Goal: Information Seeking & Learning: Learn about a topic

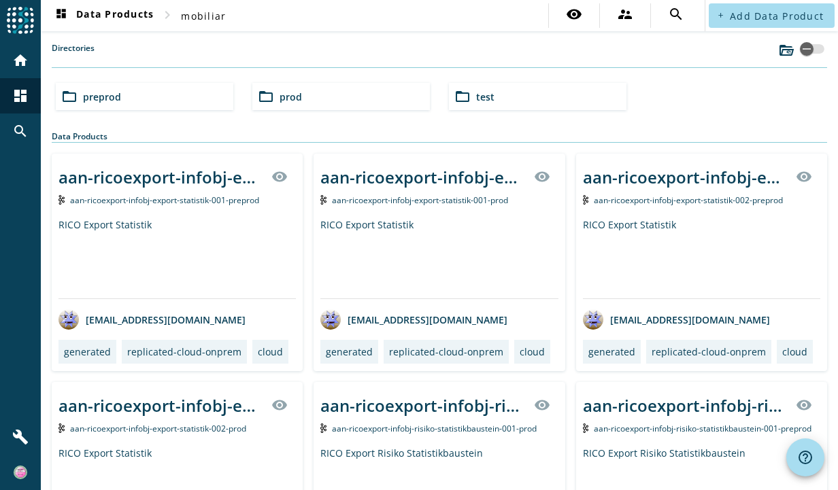
click at [122, 102] on div "folder_open preprod" at bounding box center [145, 96] width 178 height 27
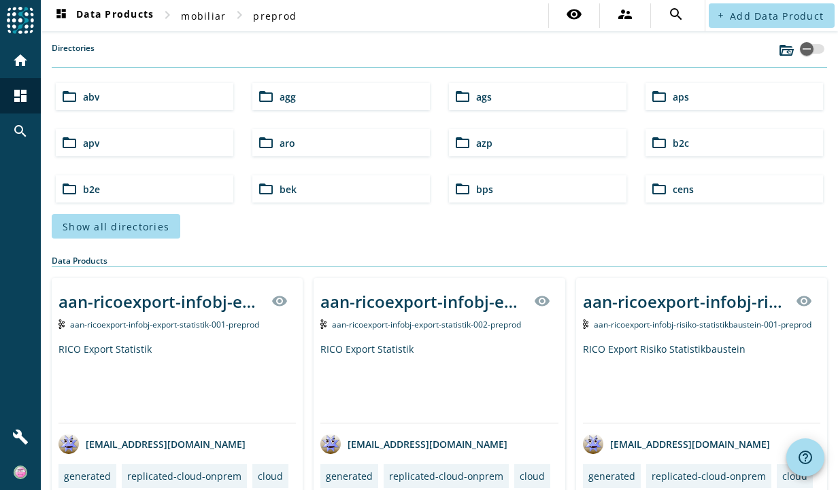
click at [158, 226] on span "Show all directories" at bounding box center [116, 226] width 107 height 13
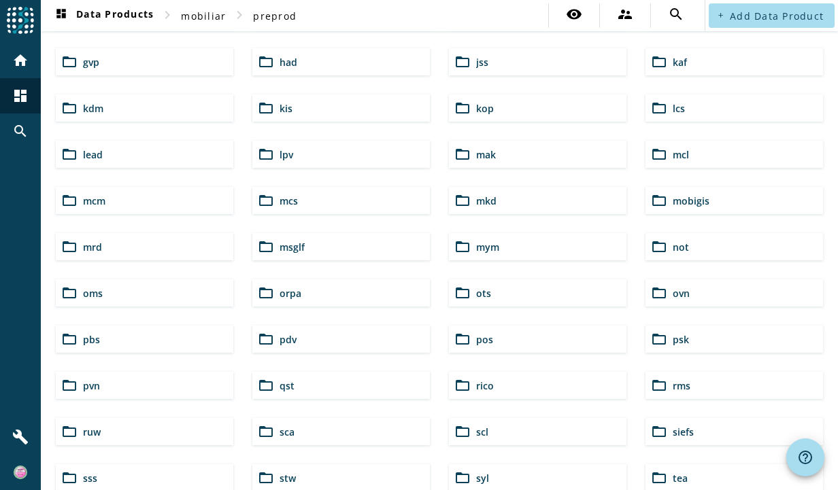
scroll to position [340, 0]
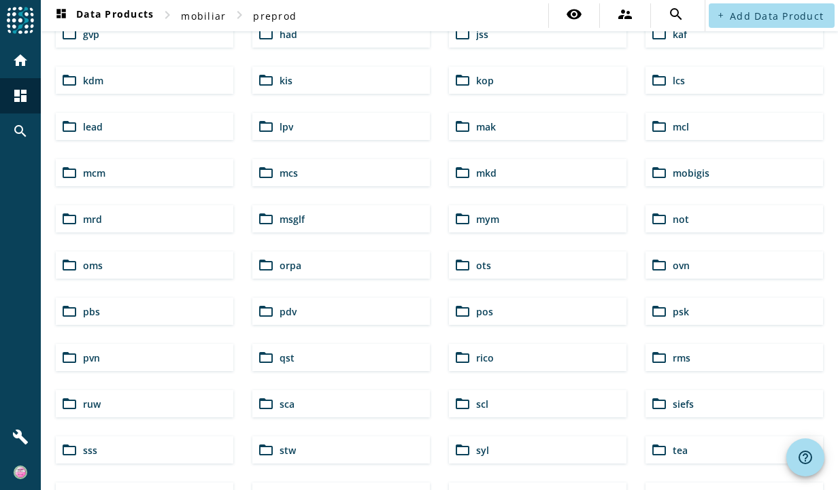
click at [280, 171] on span "mcs" at bounding box center [289, 173] width 18 height 13
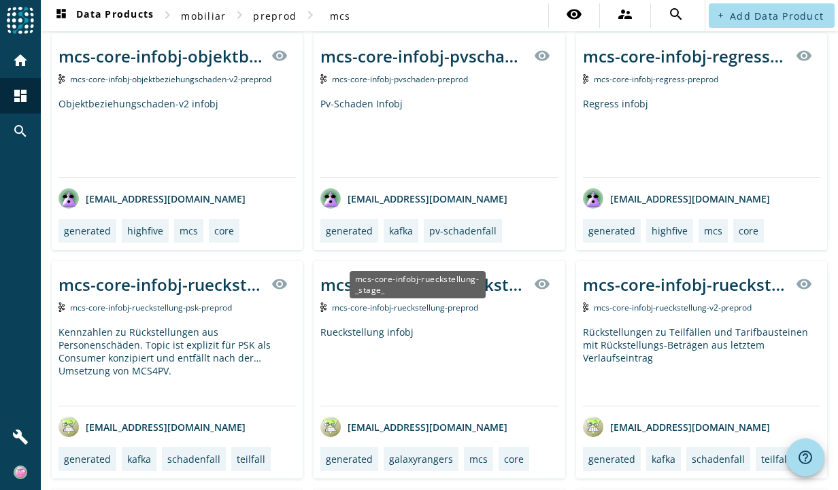
scroll to position [1768, 0]
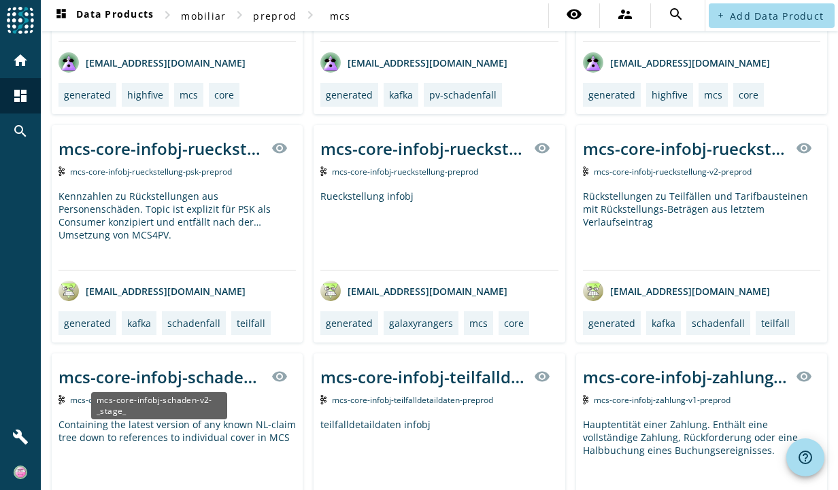
click at [184, 366] on div "mcs-core-infobj-schaden-v2-_stage_" at bounding box center [160, 377] width 205 height 22
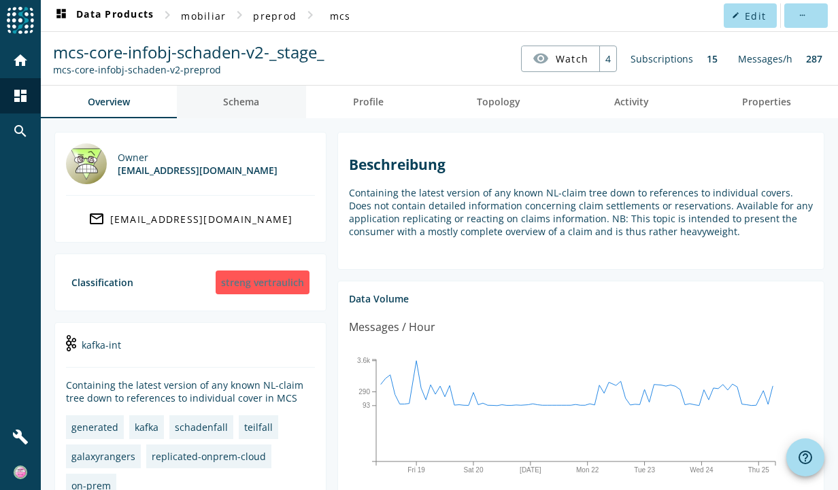
click at [248, 100] on span "Schema" at bounding box center [241, 102] width 36 height 10
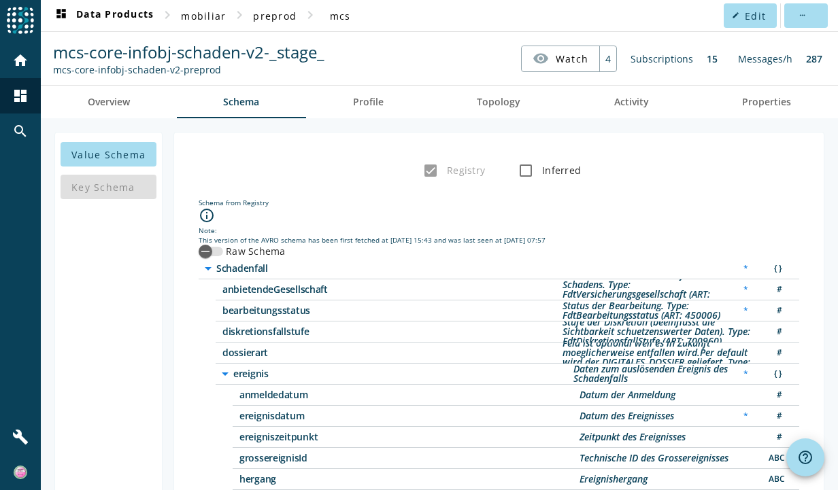
click at [132, 180] on div "Key Schema" at bounding box center [109, 187] width 96 height 33
click at [132, 184] on div "Key Schema" at bounding box center [109, 187] width 96 height 33
click at [84, 98] on link "Overview" at bounding box center [109, 102] width 136 height 33
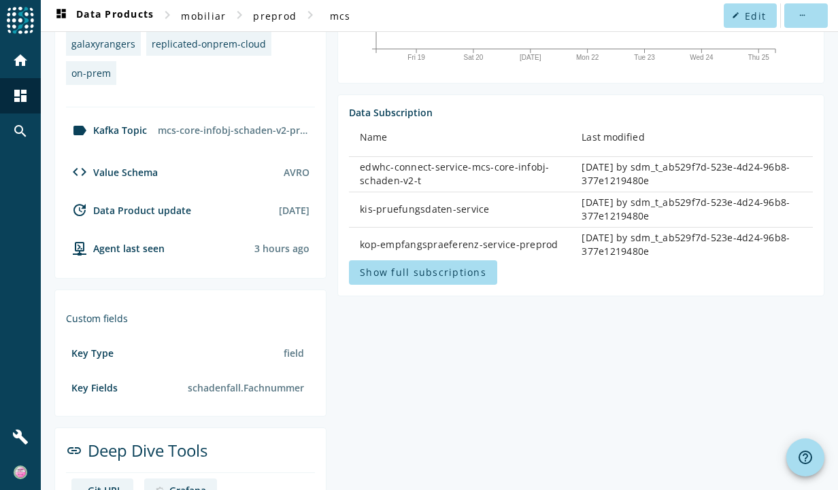
scroll to position [415, 0]
